Goal: Contribute content: Add original content to the website for others to see

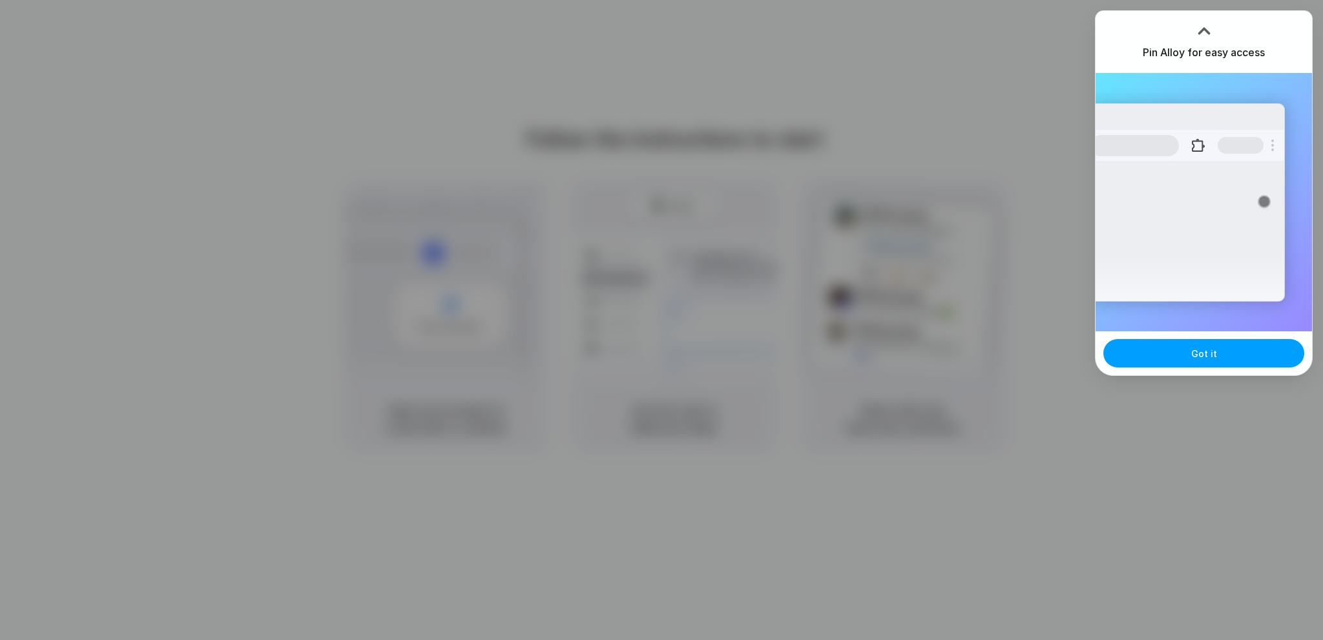
click at [1214, 351] on span "Got it" at bounding box center [1205, 354] width 26 height 14
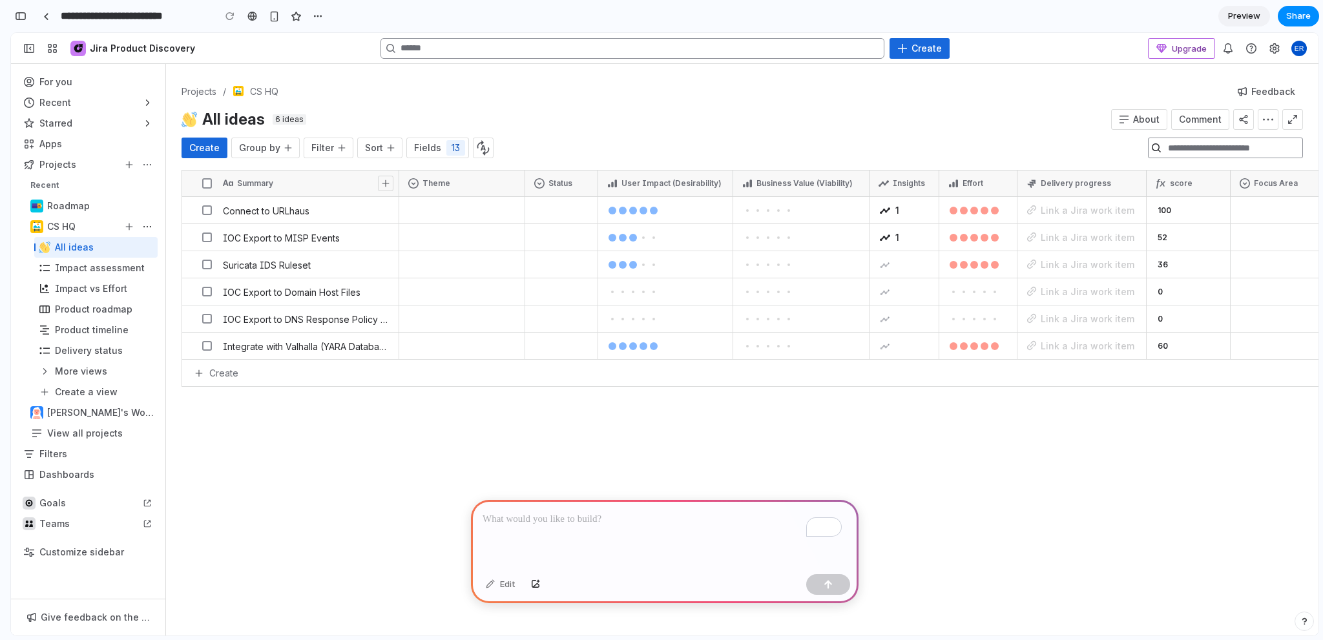
click at [670, 527] on div "To enrich screen reader interactions, please activate Accessibility in Grammarl…" at bounding box center [665, 534] width 388 height 69
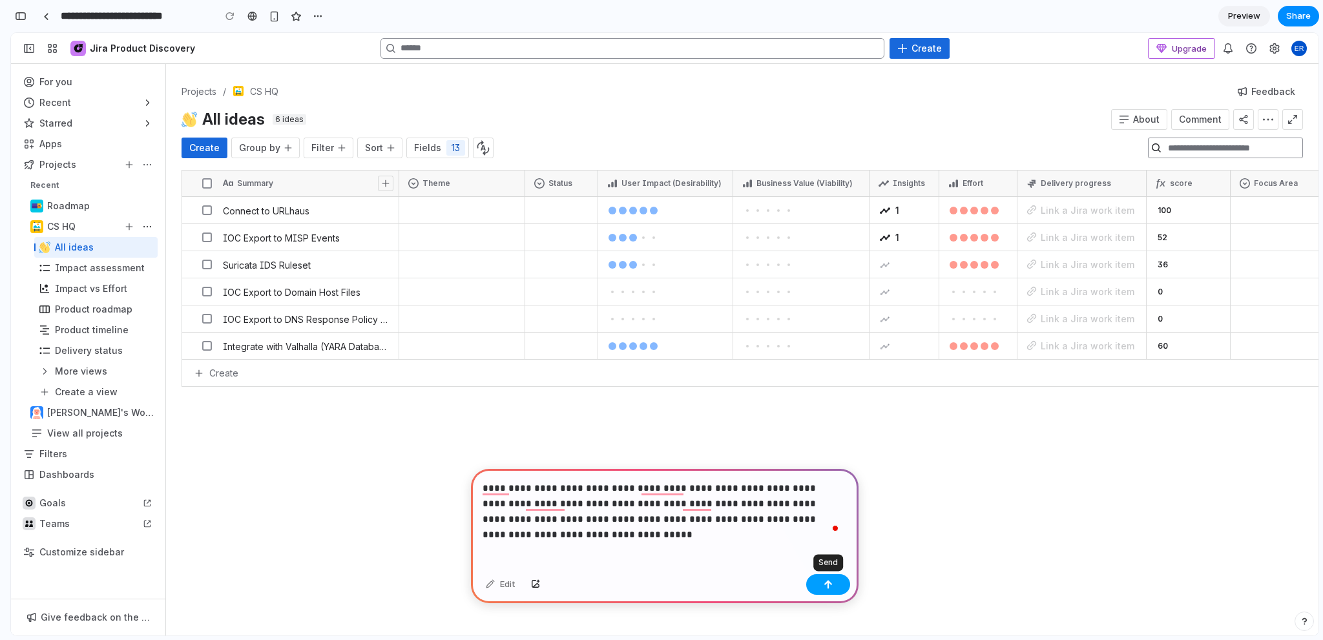
click at [829, 587] on div "button" at bounding box center [828, 584] width 9 height 9
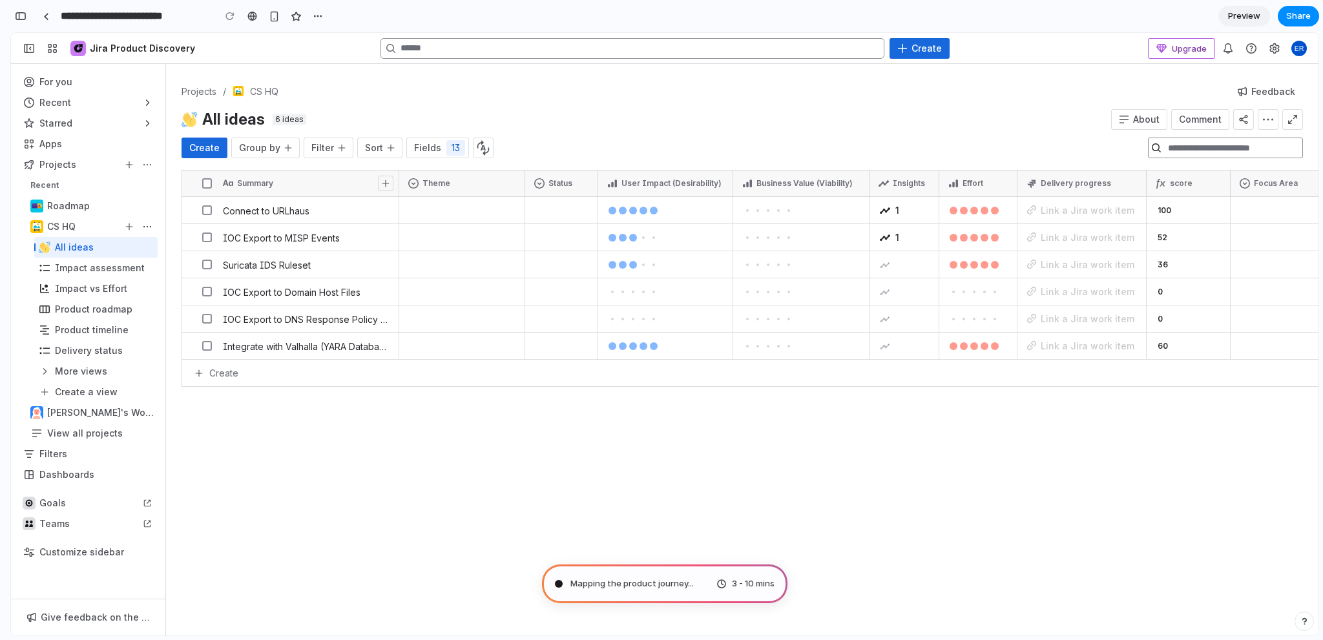
click at [739, 585] on span "3 - 10 mins" at bounding box center [753, 584] width 43 height 13
